Goal: Check status: Check status

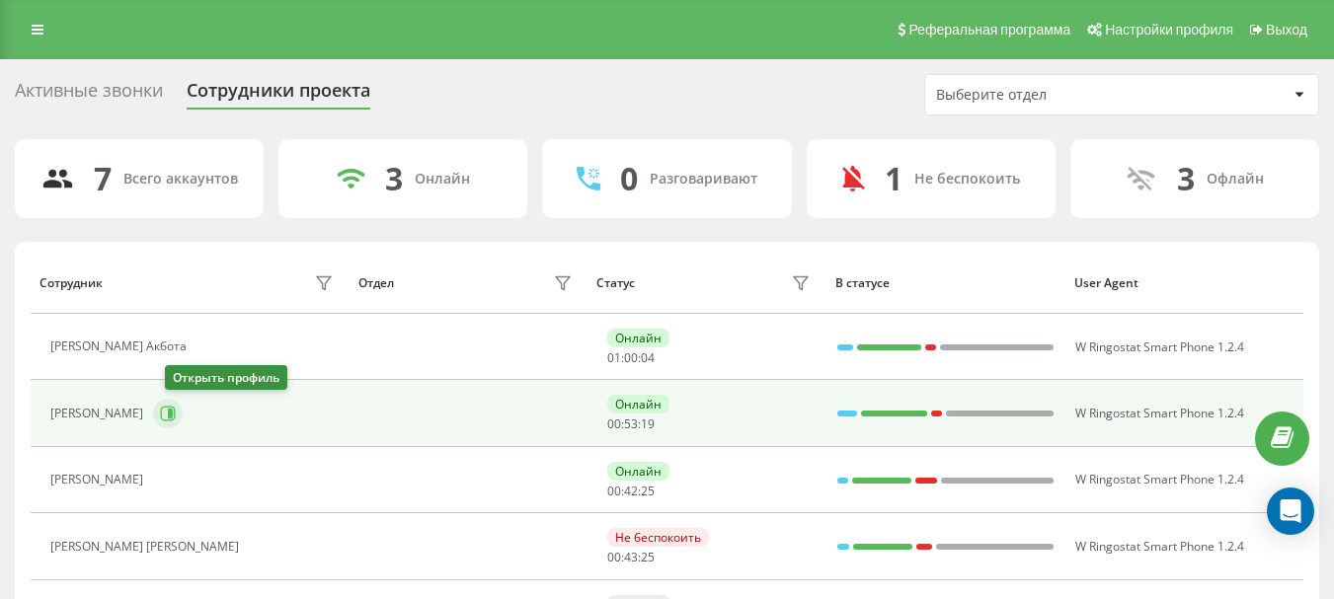
click at [176, 412] on icon at bounding box center [168, 414] width 16 height 16
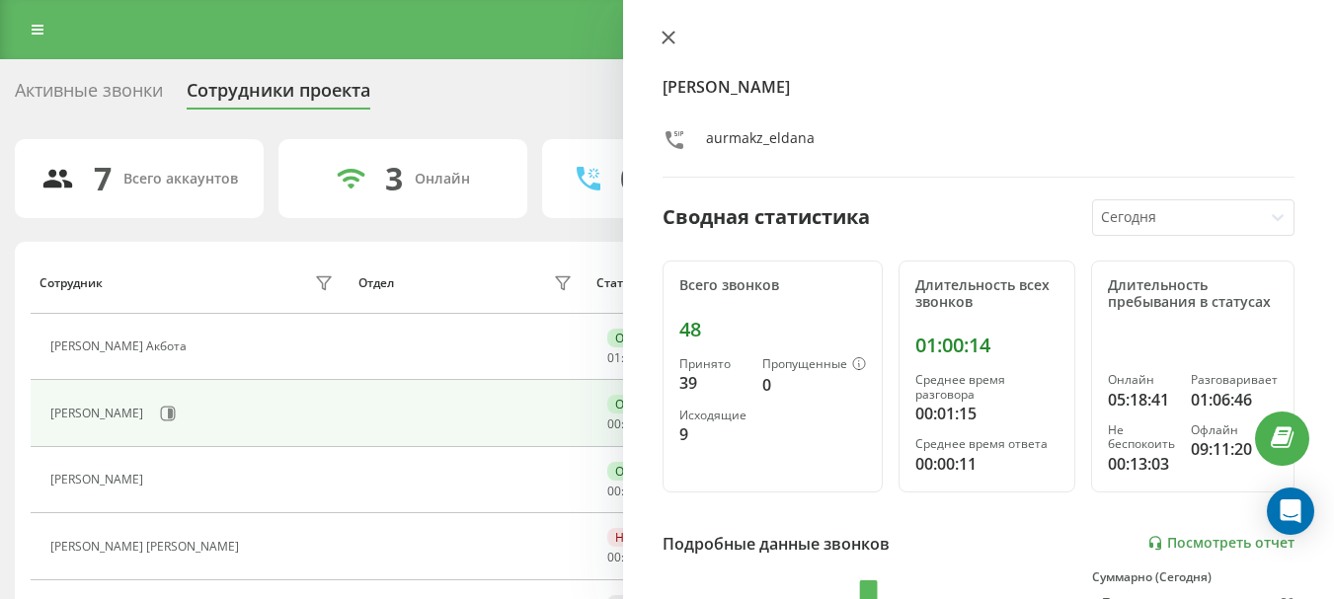
click at [673, 36] on icon at bounding box center [669, 38] width 14 height 14
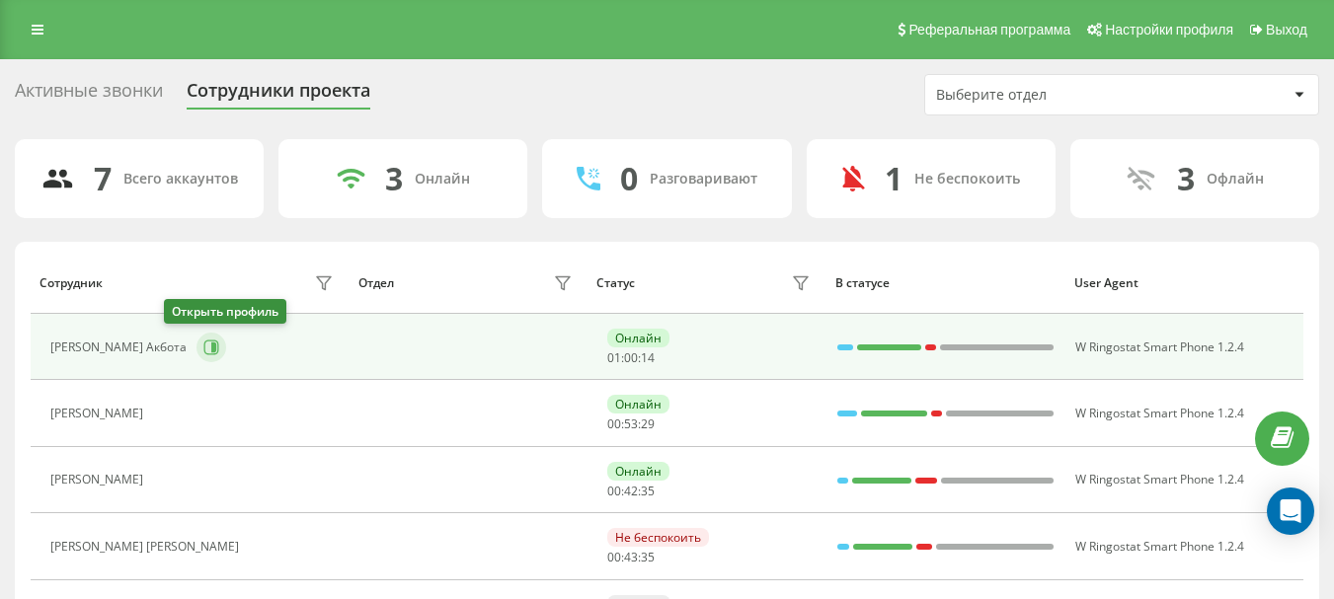
click at [211, 350] on icon at bounding box center [213, 348] width 5 height 10
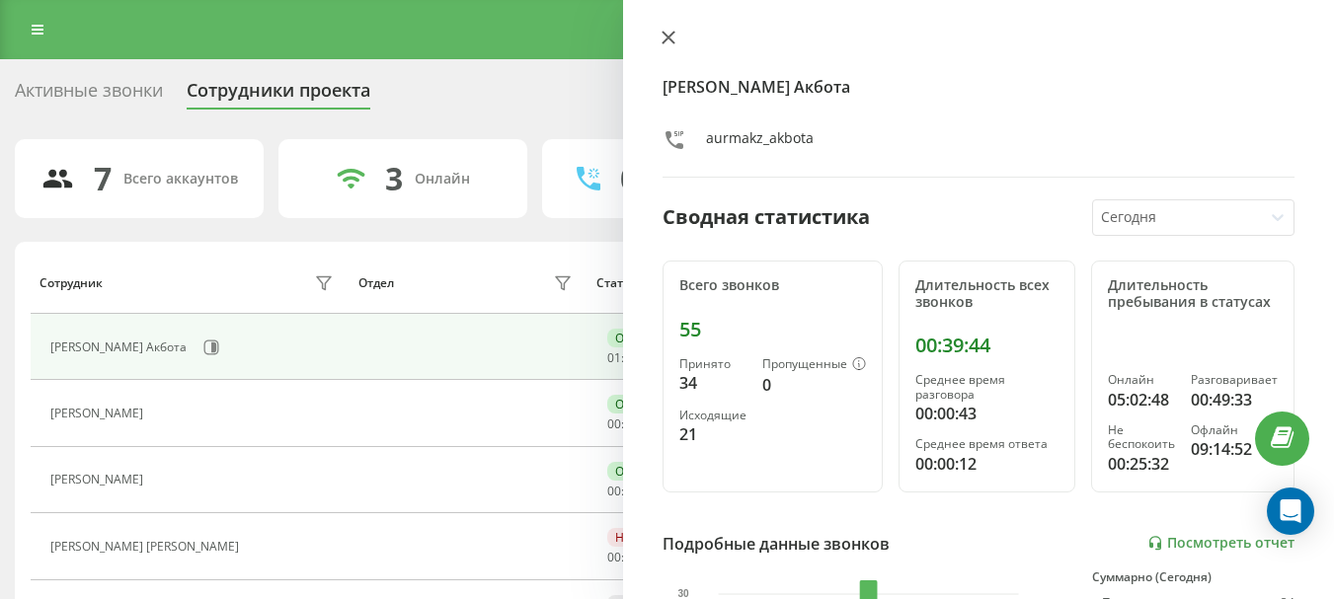
click at [669, 42] on icon at bounding box center [669, 38] width 14 height 14
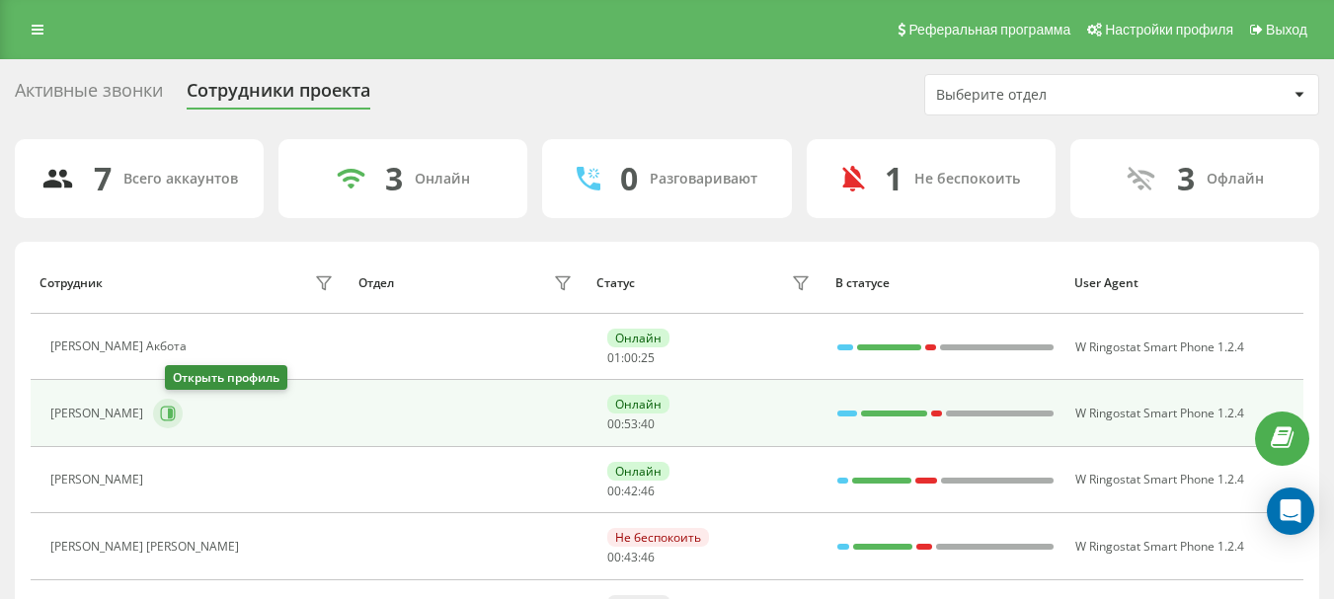
click at [173, 415] on icon at bounding box center [170, 414] width 5 height 10
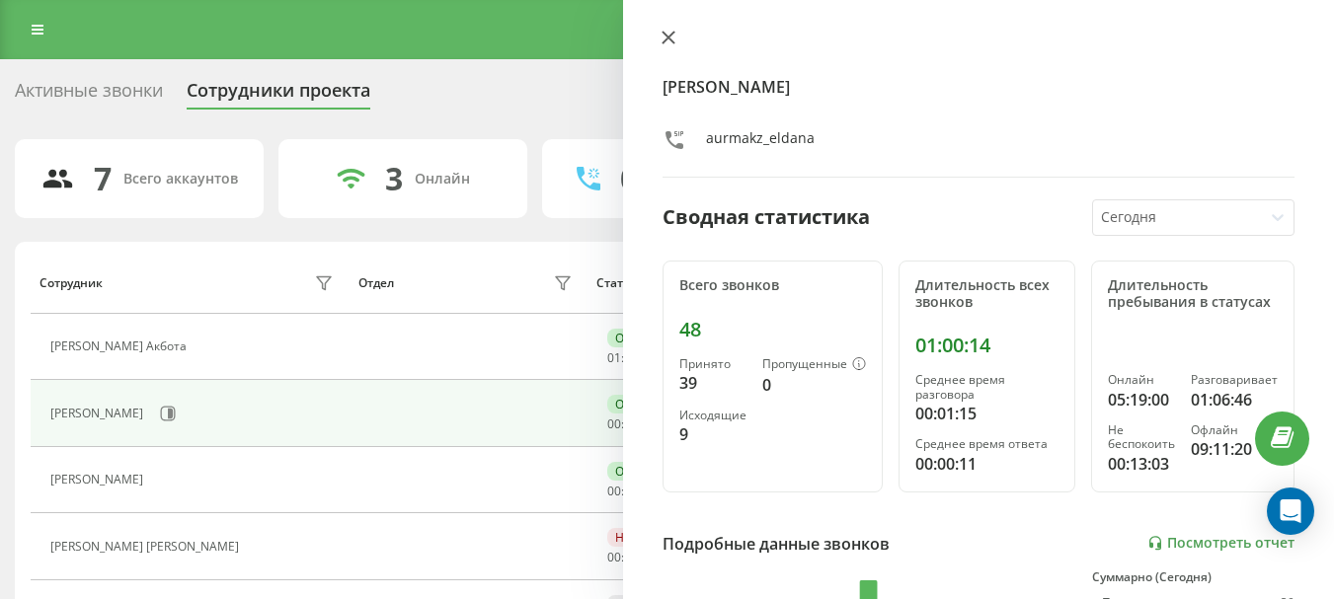
click at [668, 41] on icon at bounding box center [669, 38] width 14 height 14
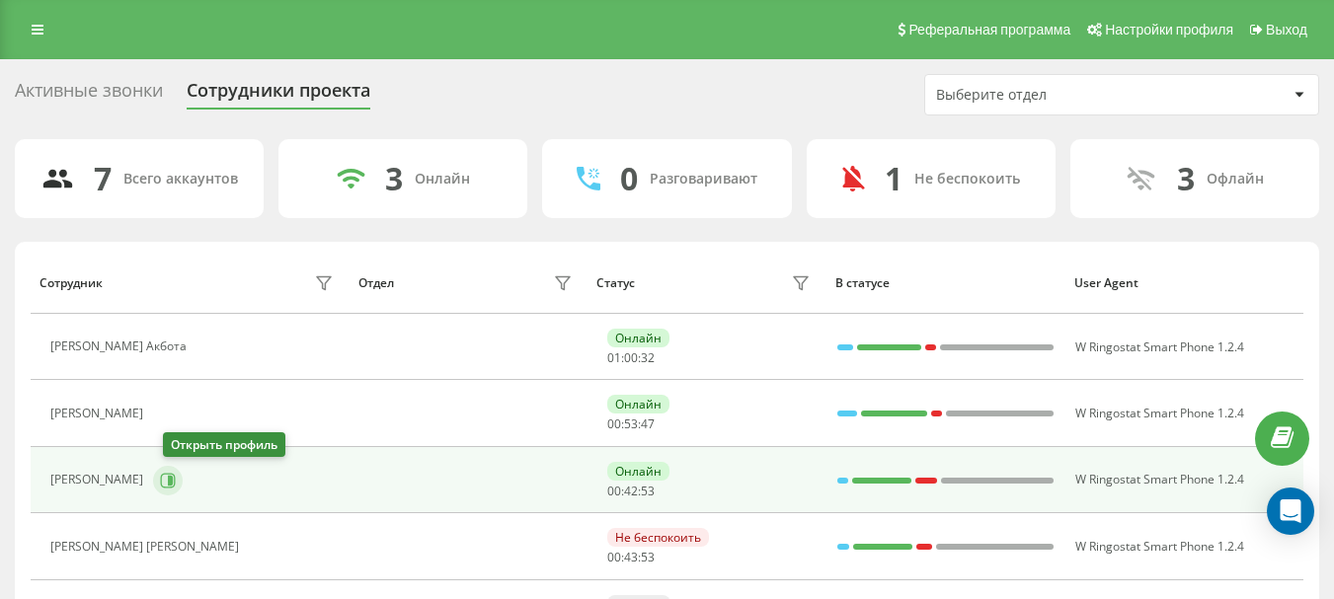
click at [176, 476] on icon at bounding box center [168, 481] width 16 height 16
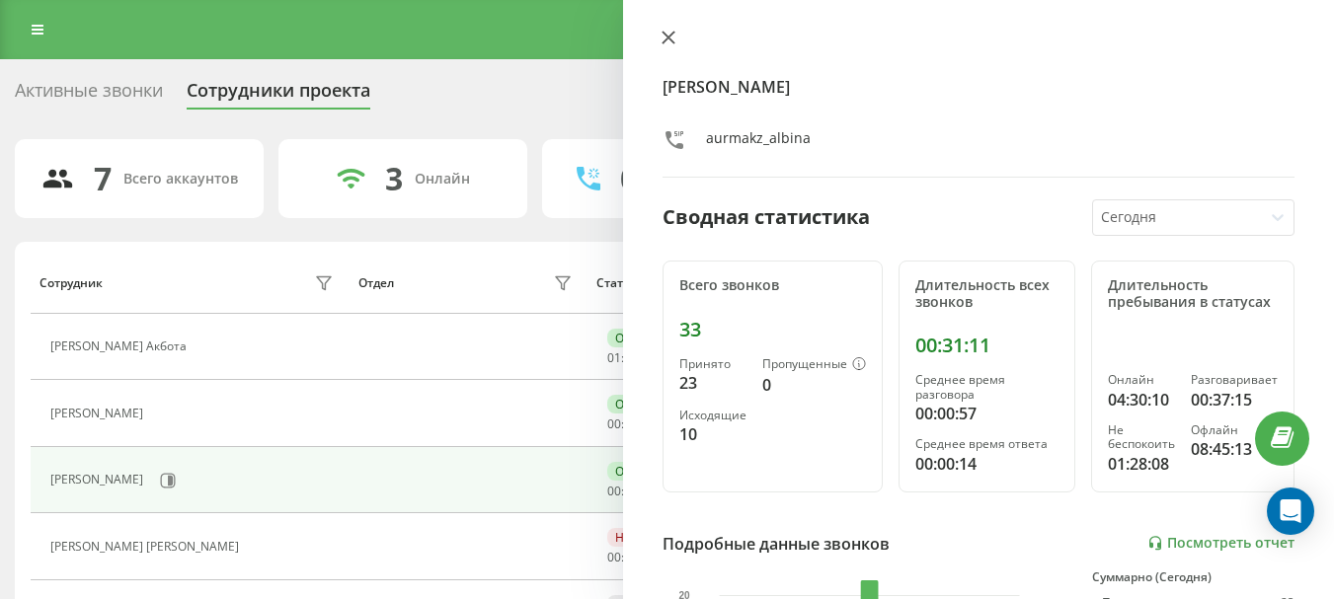
click at [678, 39] on button at bounding box center [669, 39] width 26 height 19
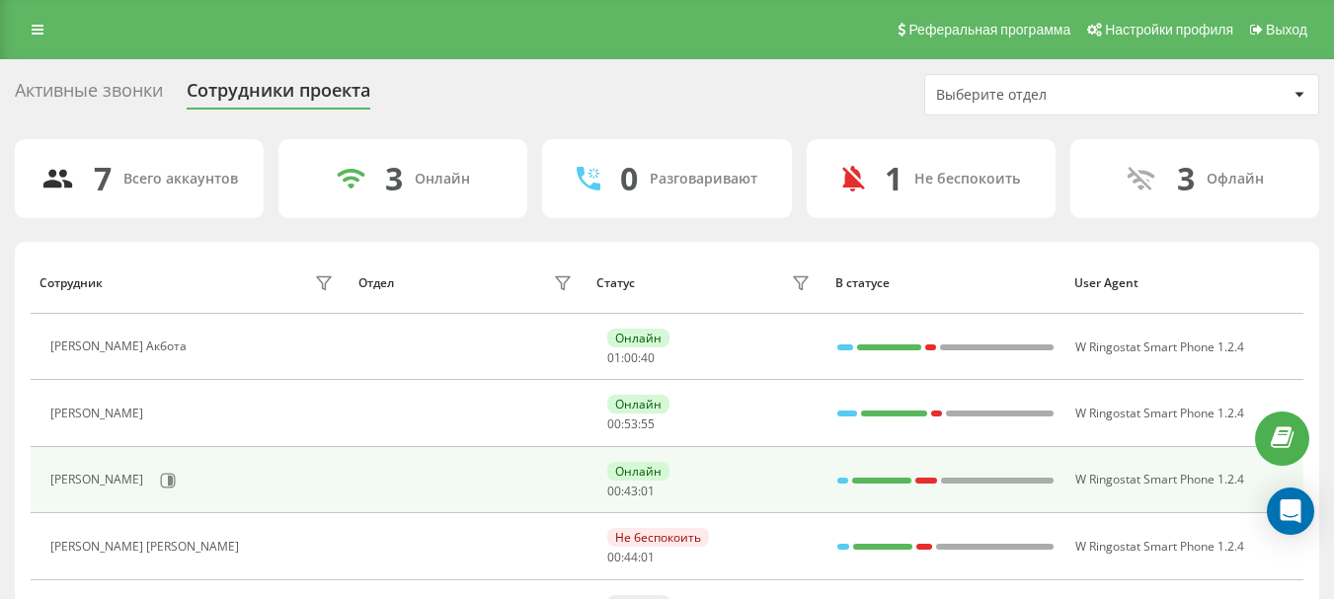
scroll to position [99, 0]
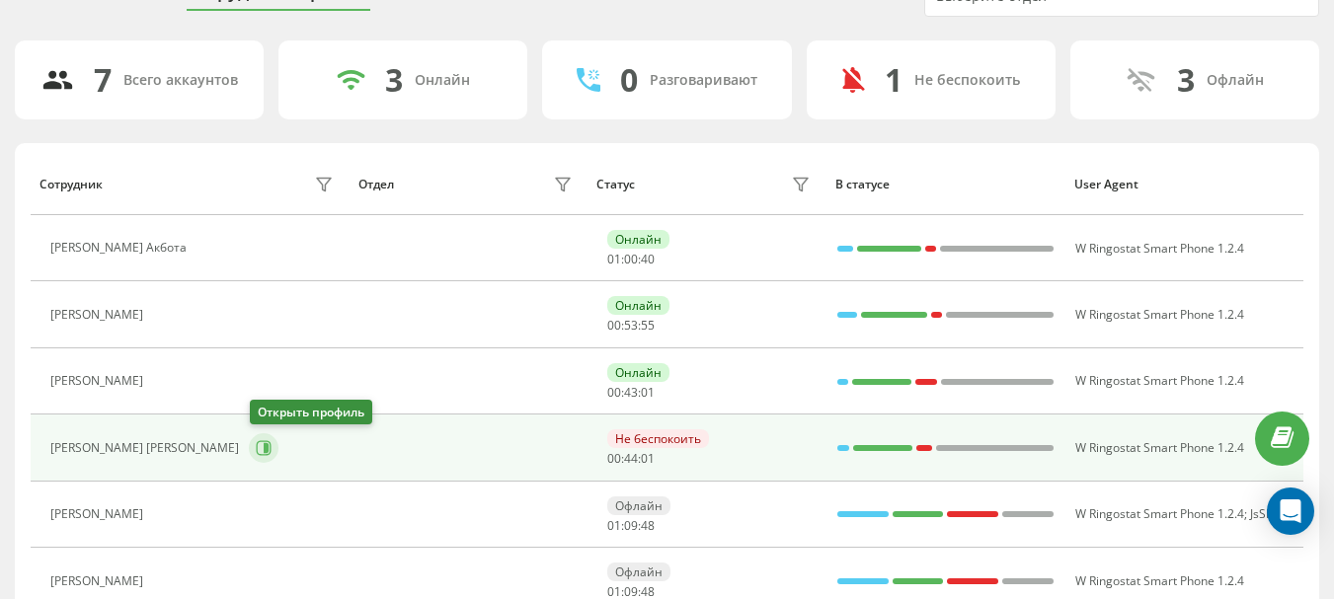
click at [259, 450] on icon at bounding box center [264, 448] width 16 height 16
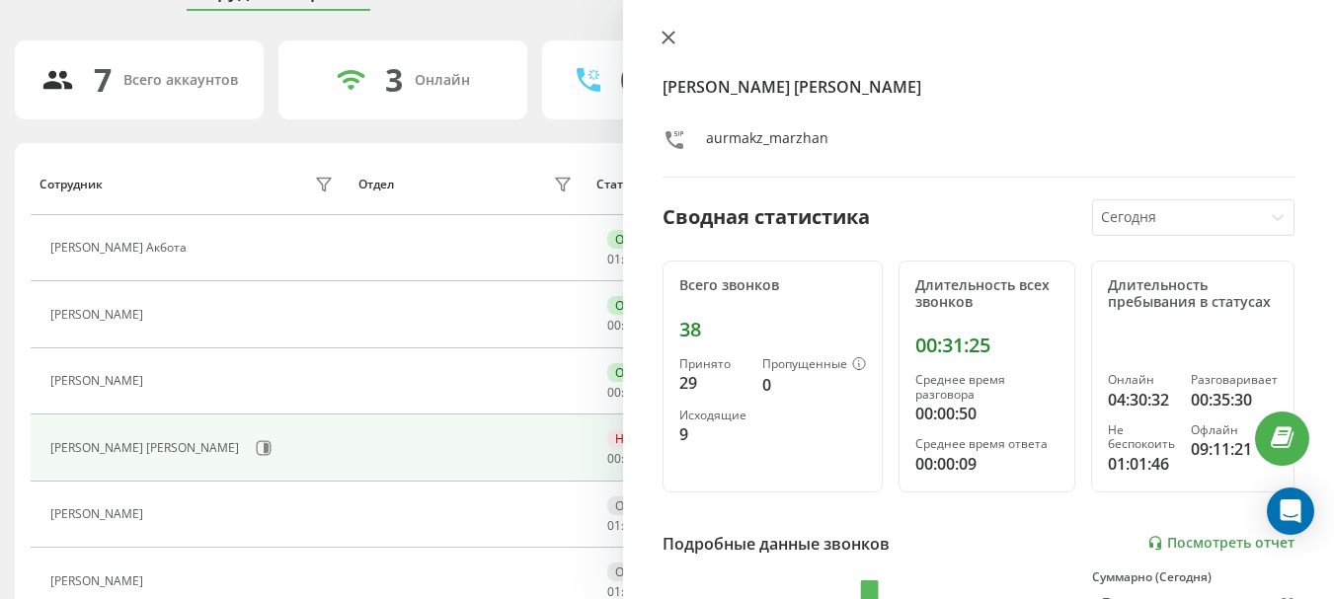
click at [673, 39] on icon at bounding box center [669, 38] width 14 height 14
